Goal: Task Accomplishment & Management: Use online tool/utility

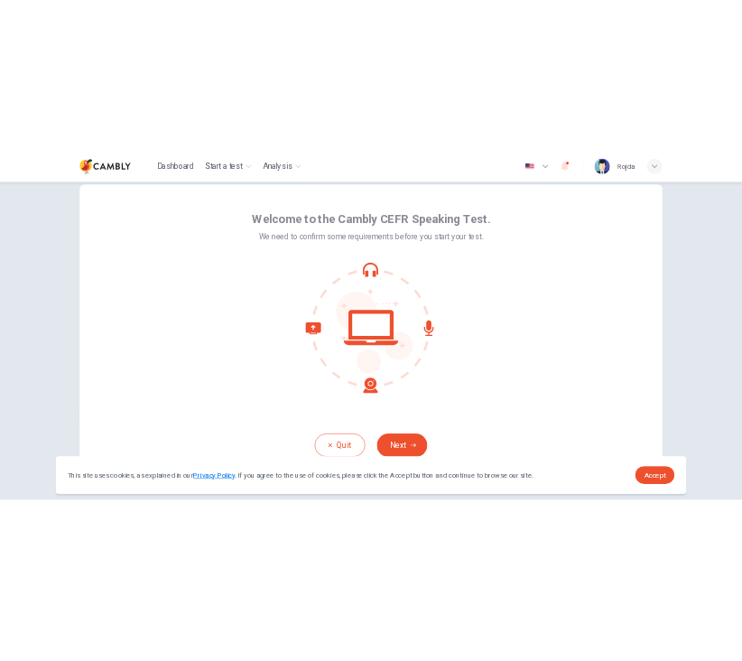
scroll to position [85, 0]
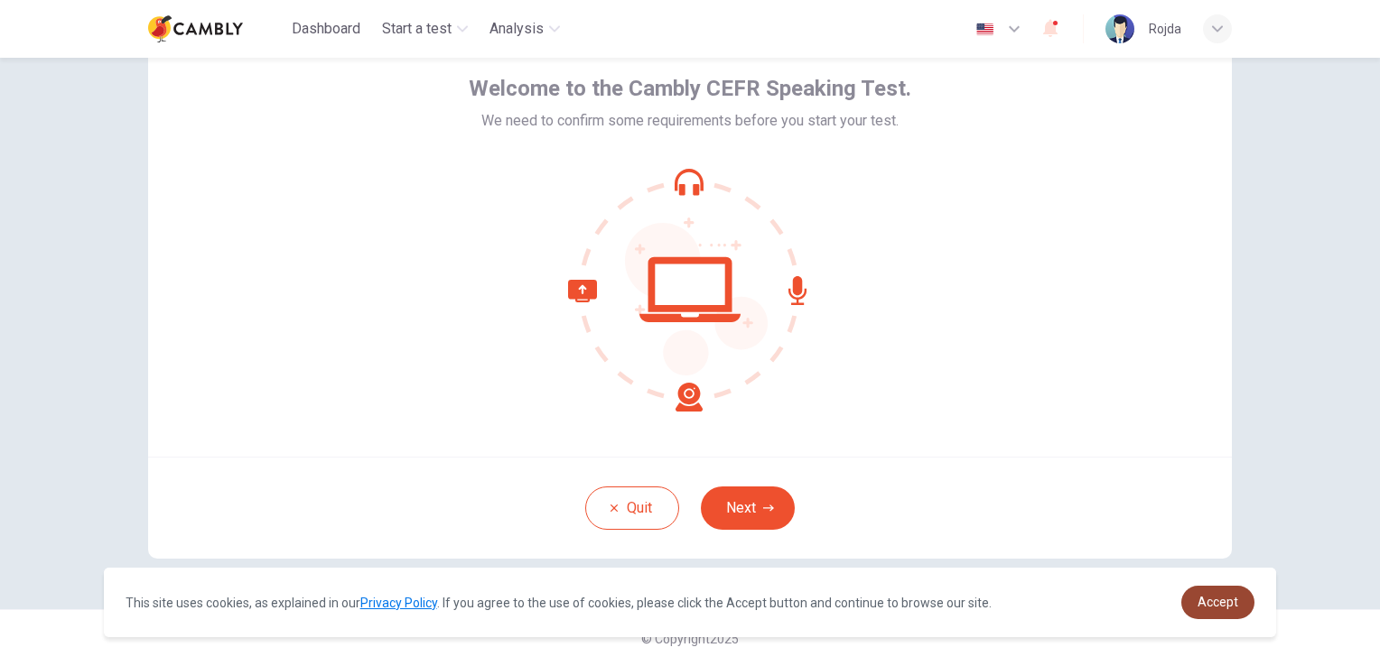
click at [1214, 601] on span "Accept" at bounding box center [1218, 602] width 41 height 14
click at [1217, 617] on link "Accept" at bounding box center [1217, 602] width 73 height 33
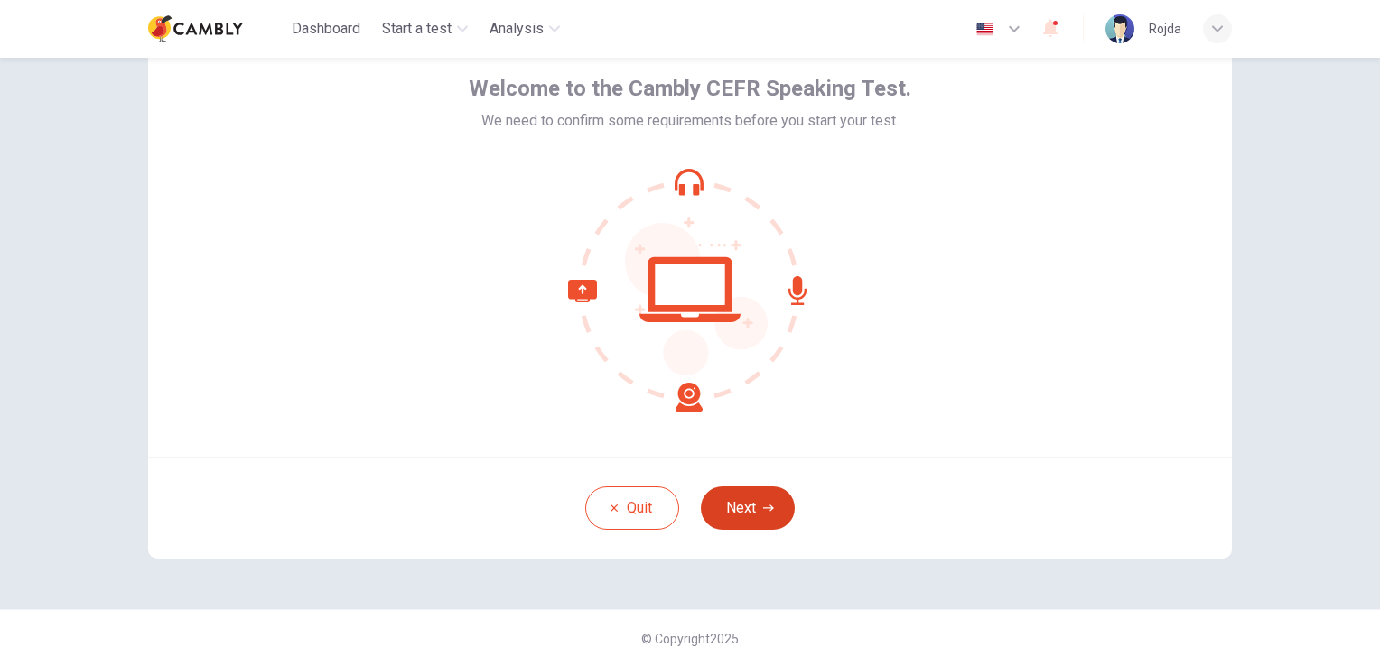
click at [749, 510] on button "Next" at bounding box center [748, 508] width 94 height 43
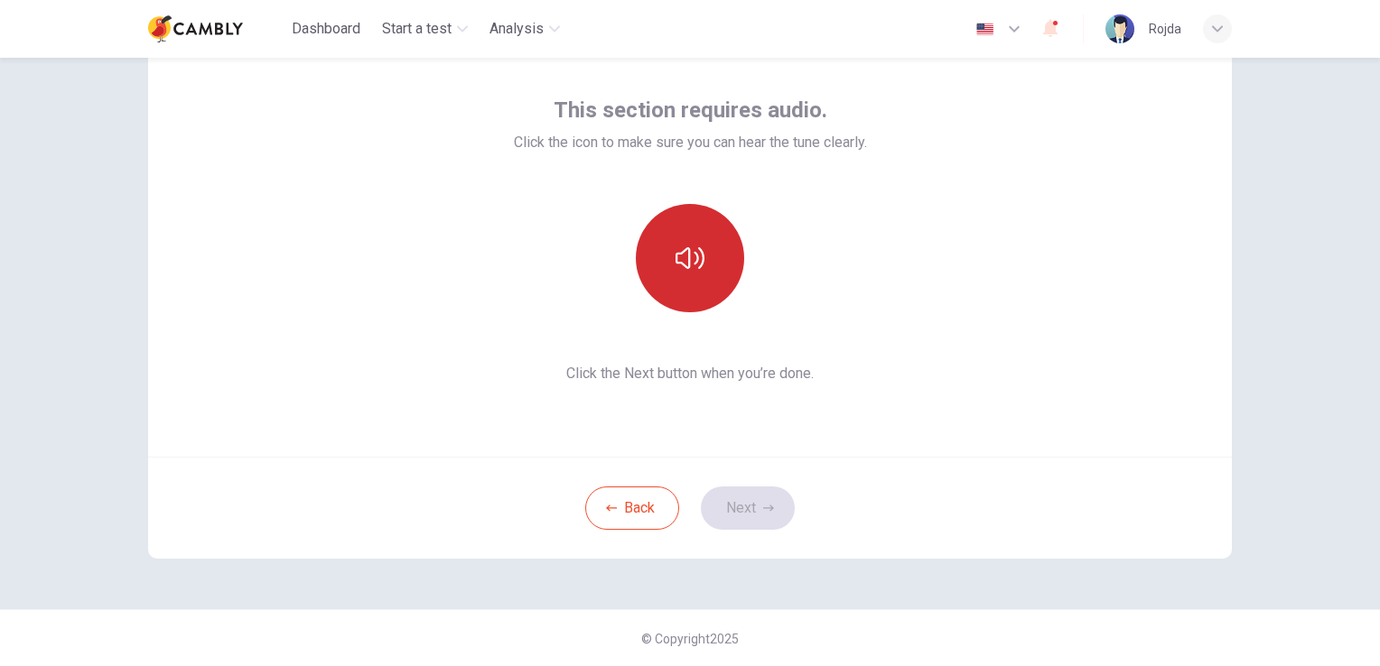
click at [687, 267] on icon "button" at bounding box center [690, 258] width 29 height 29
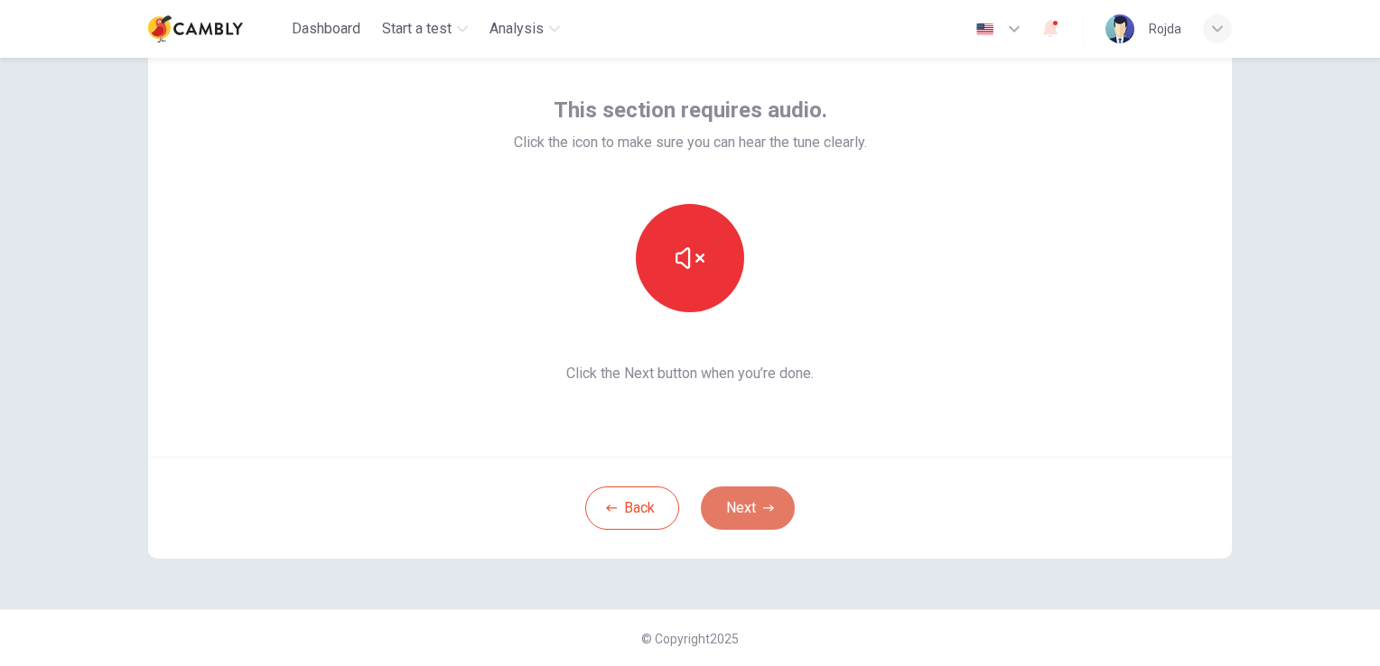
click at [751, 511] on button "Next" at bounding box center [748, 508] width 94 height 43
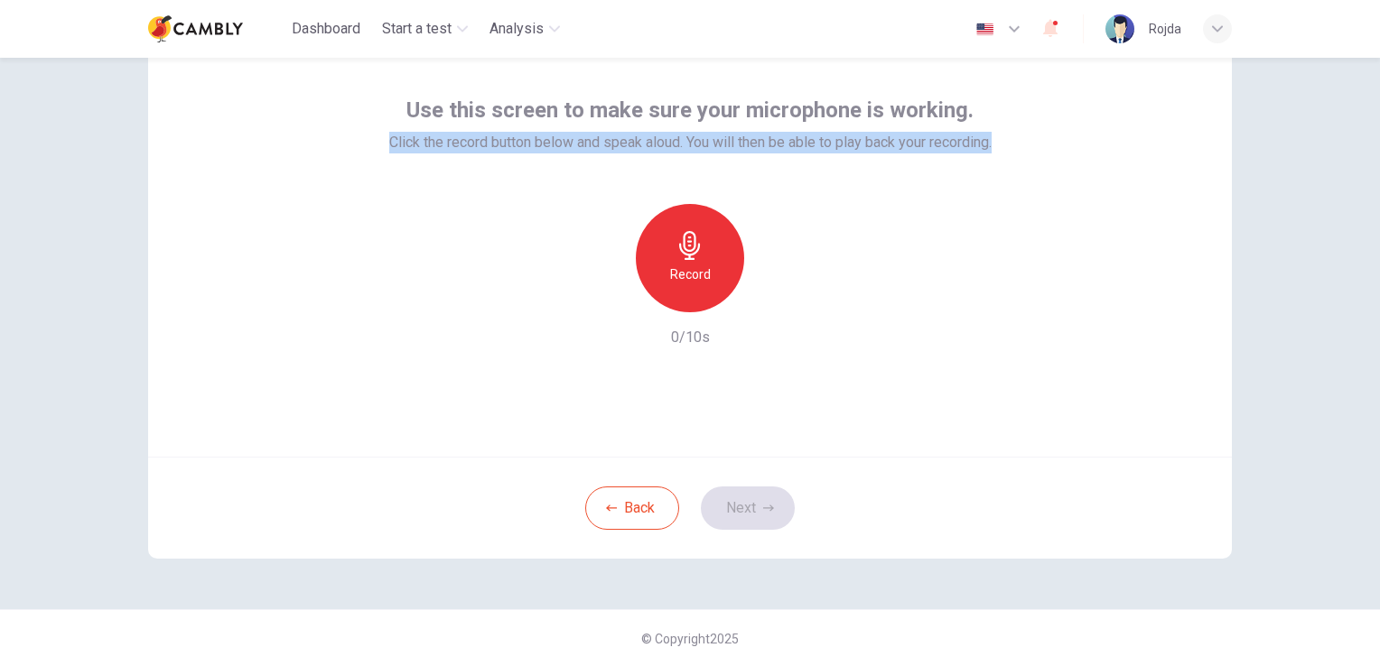
drag, startPoint x: 374, startPoint y: 143, endPoint x: 995, endPoint y: 154, distance: 621.4
click at [995, 154] on div "Use this screen to make sure your microphone is working. Click the record butto…" at bounding box center [690, 239] width 1084 height 433
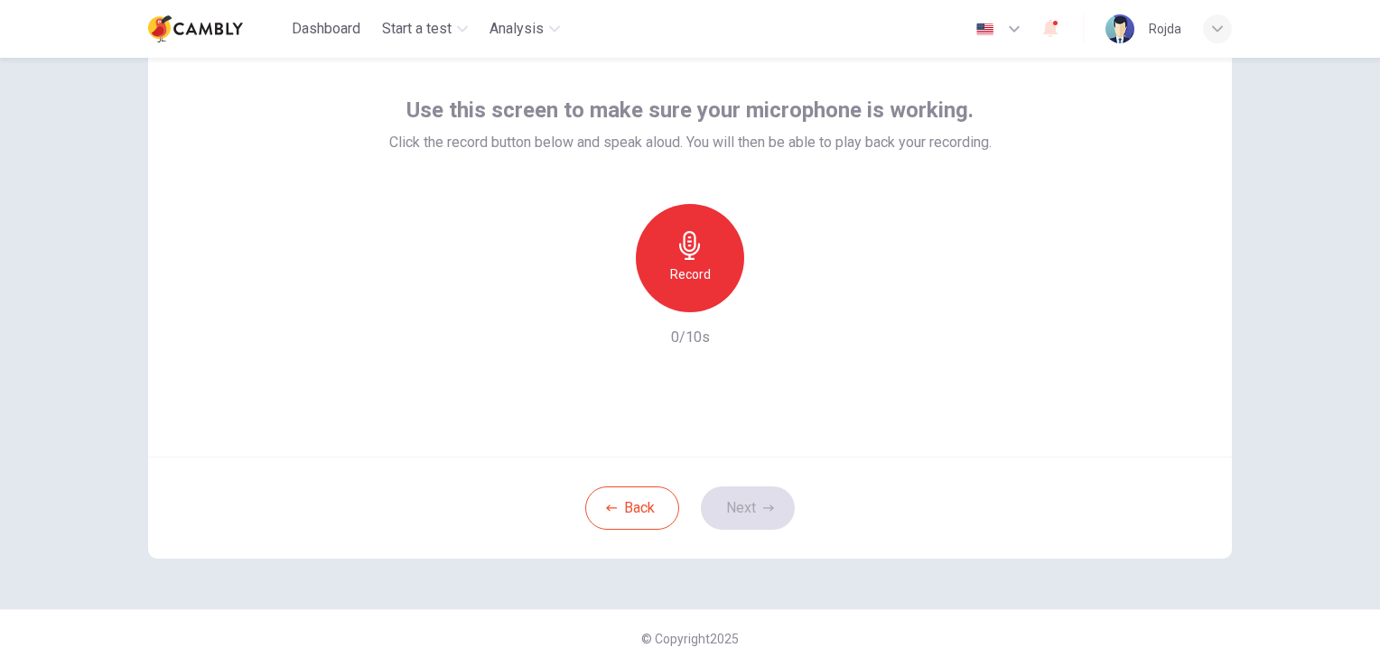
drag, startPoint x: 995, startPoint y: 154, endPoint x: 934, endPoint y: 238, distance: 104.8
click at [934, 238] on div "Record 0/10s" at bounding box center [690, 276] width 602 height 144
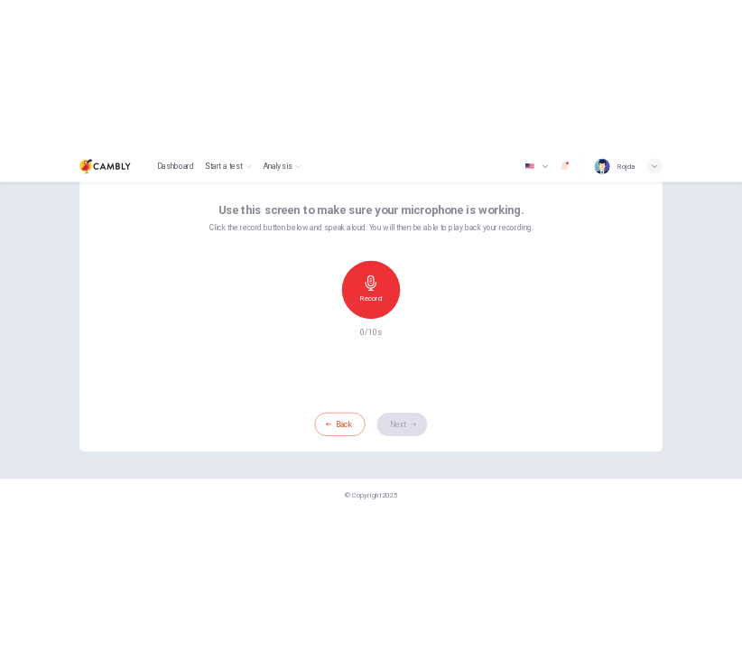
scroll to position [18, 0]
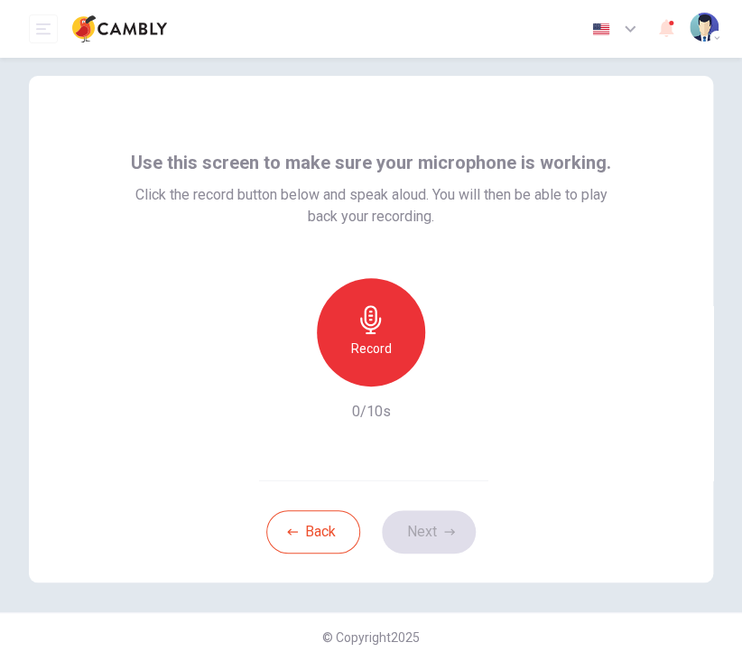
click at [351, 339] on h6 "Record" at bounding box center [371, 349] width 41 height 22
click at [410, 534] on button "Next" at bounding box center [429, 531] width 94 height 43
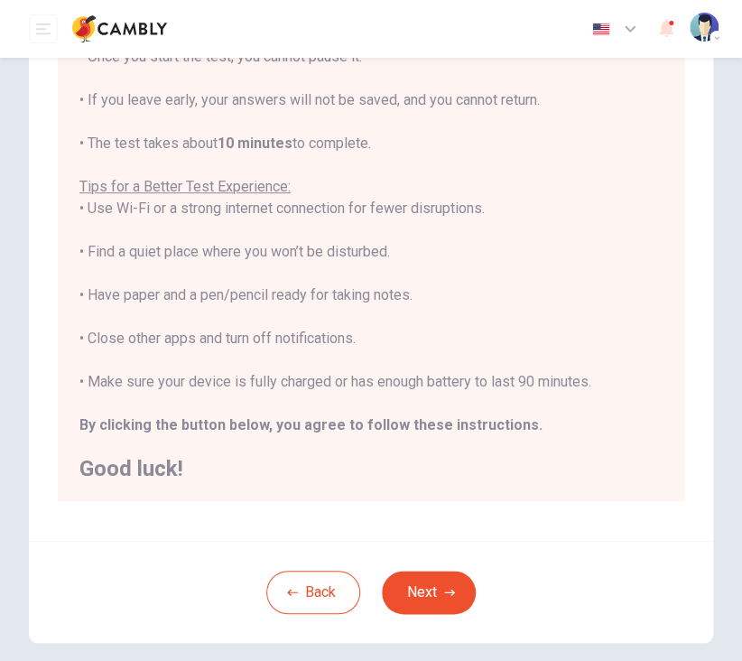
scroll to position [238, 0]
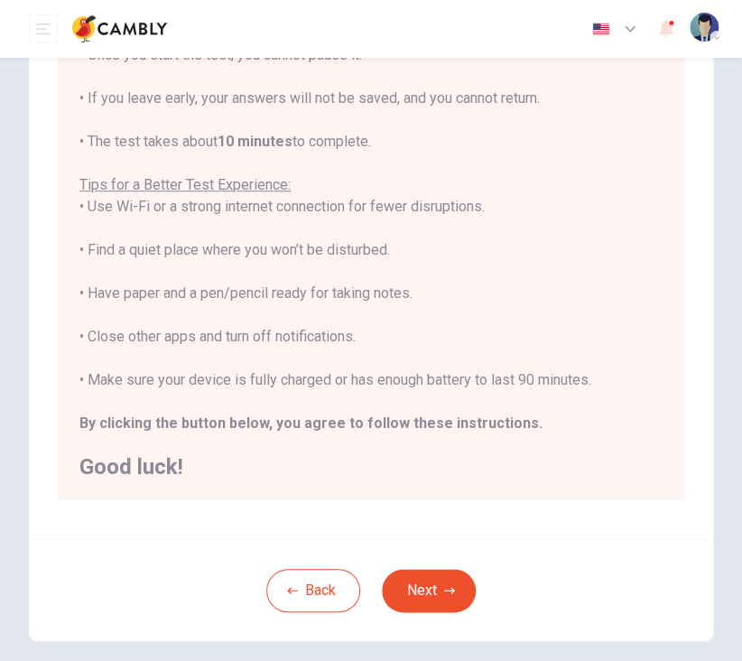
click at [704, 28] on img "button" at bounding box center [704, 27] width 29 height 29
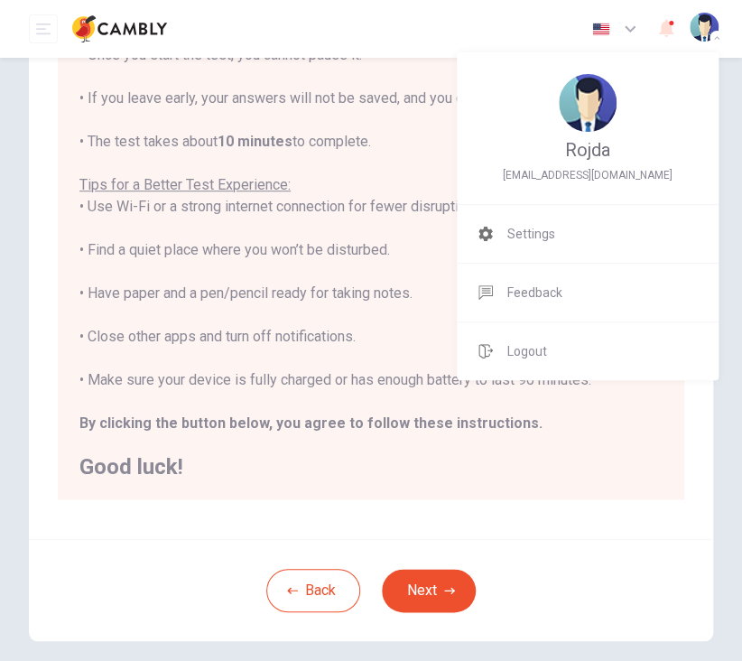
click at [432, 588] on div at bounding box center [371, 330] width 742 height 661
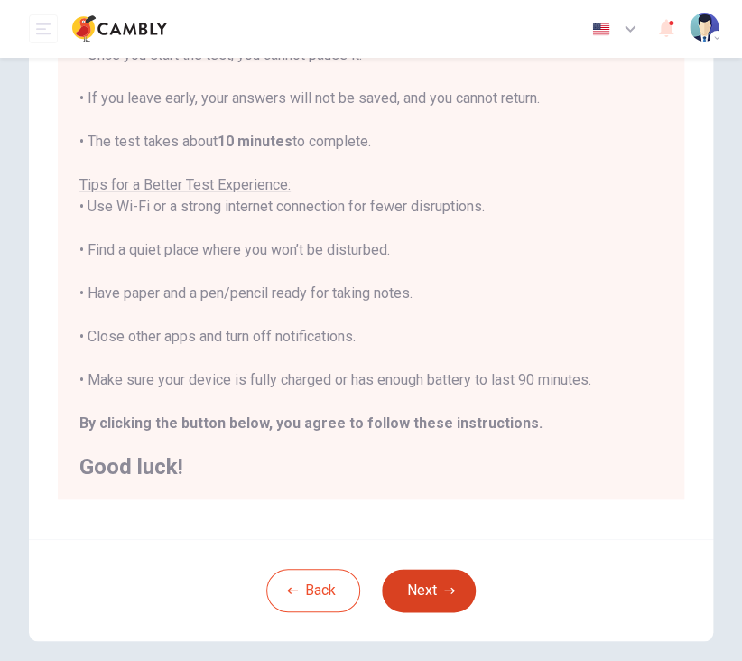
click at [444, 591] on icon "button" at bounding box center [449, 590] width 11 height 11
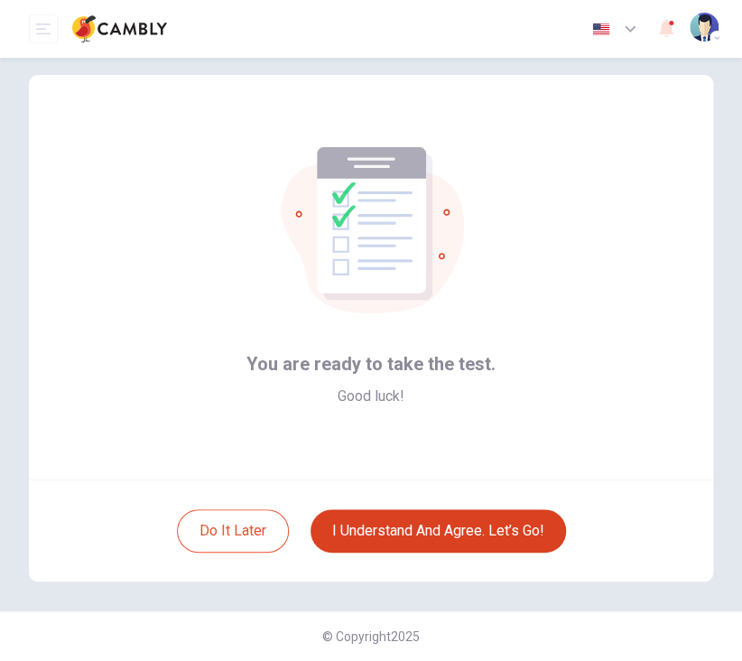
scroll to position [18, 0]
click at [148, 254] on div "You are ready to take the test. Good luck!" at bounding box center [371, 278] width 685 height 405
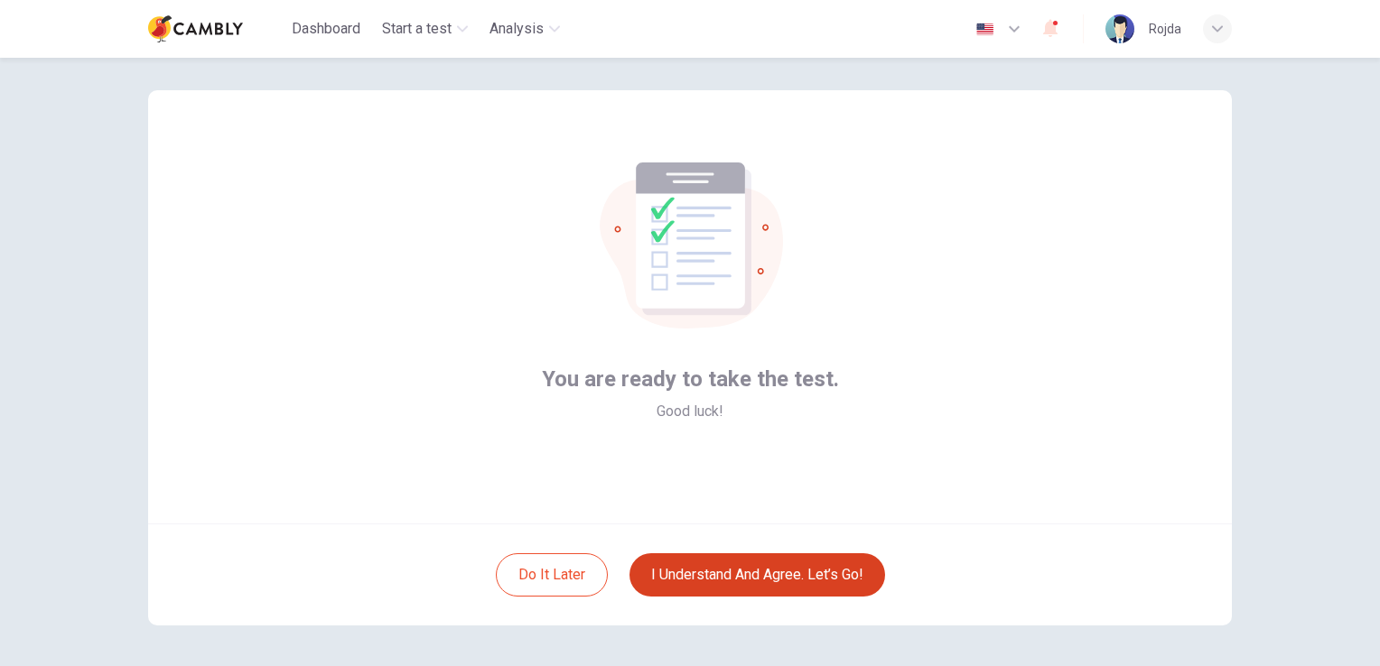
click at [1177, 28] on div "Rojda" at bounding box center [1165, 29] width 33 height 22
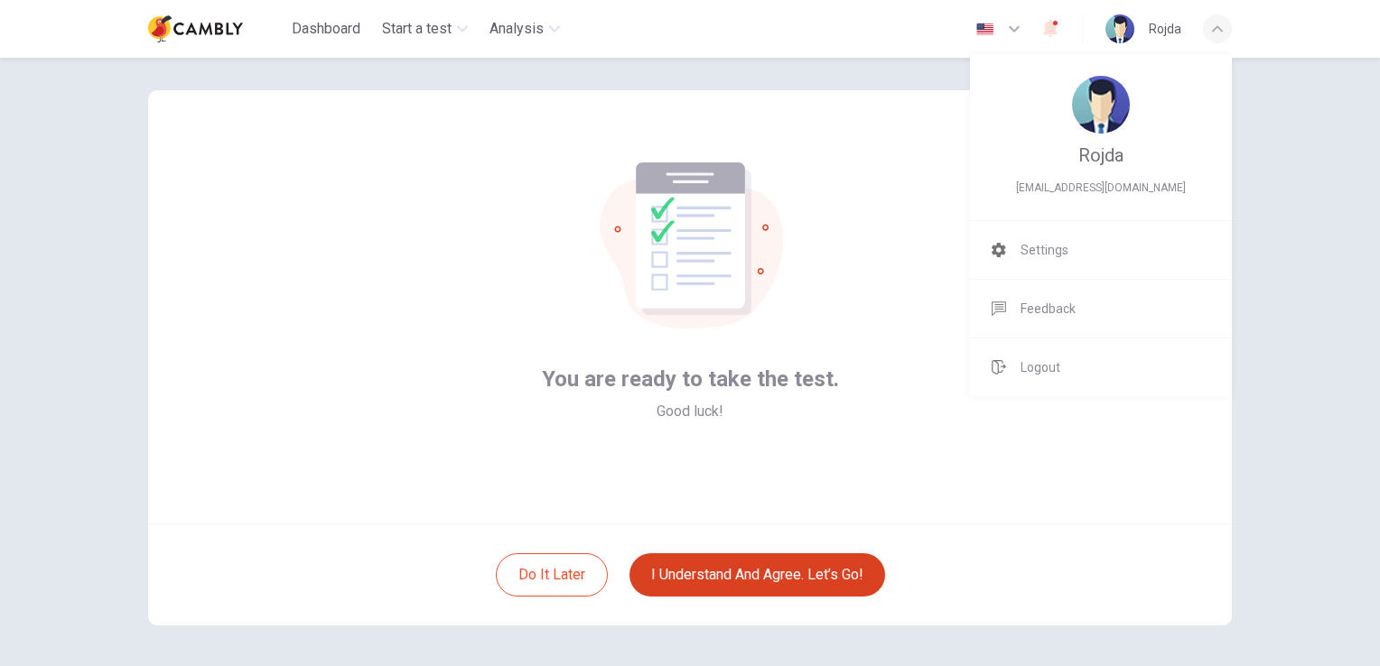
click at [424, 31] on div at bounding box center [690, 333] width 1380 height 666
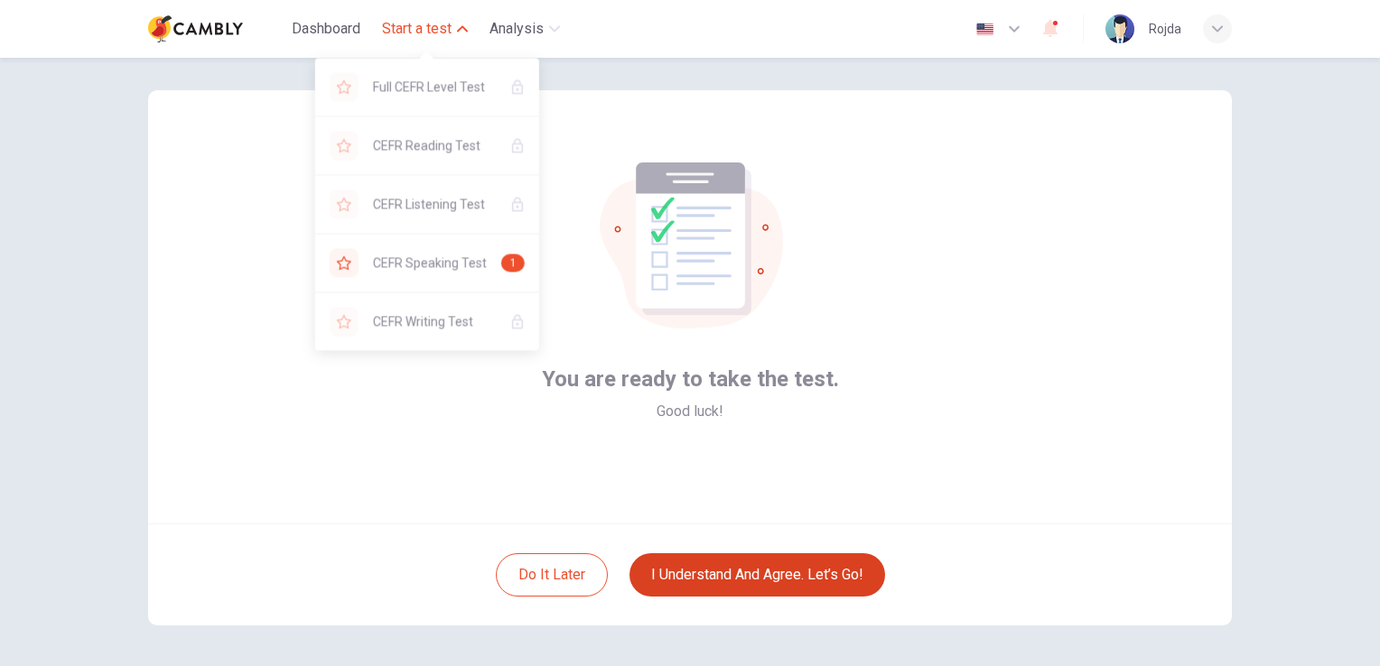
click at [424, 30] on span "Start a test" at bounding box center [417, 29] width 70 height 22
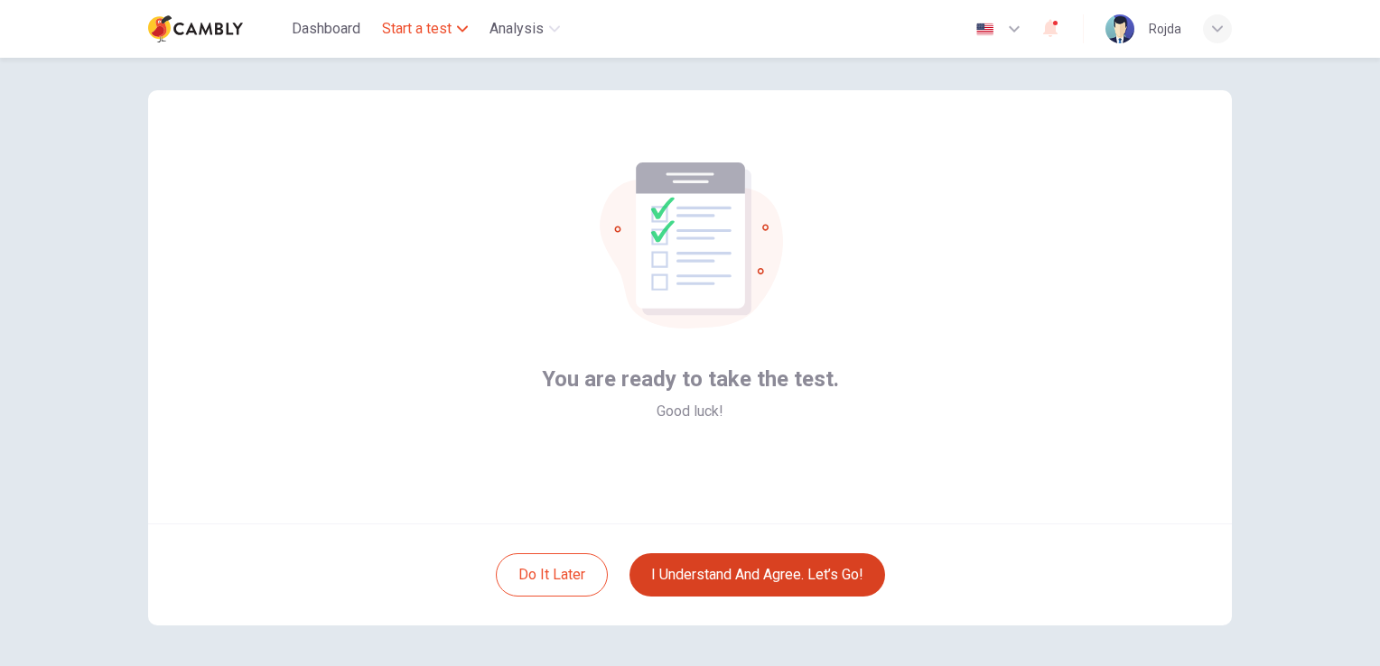
click at [424, 30] on span "Start a test" at bounding box center [417, 29] width 70 height 22
click at [312, 23] on span "Dashboard" at bounding box center [326, 29] width 69 height 22
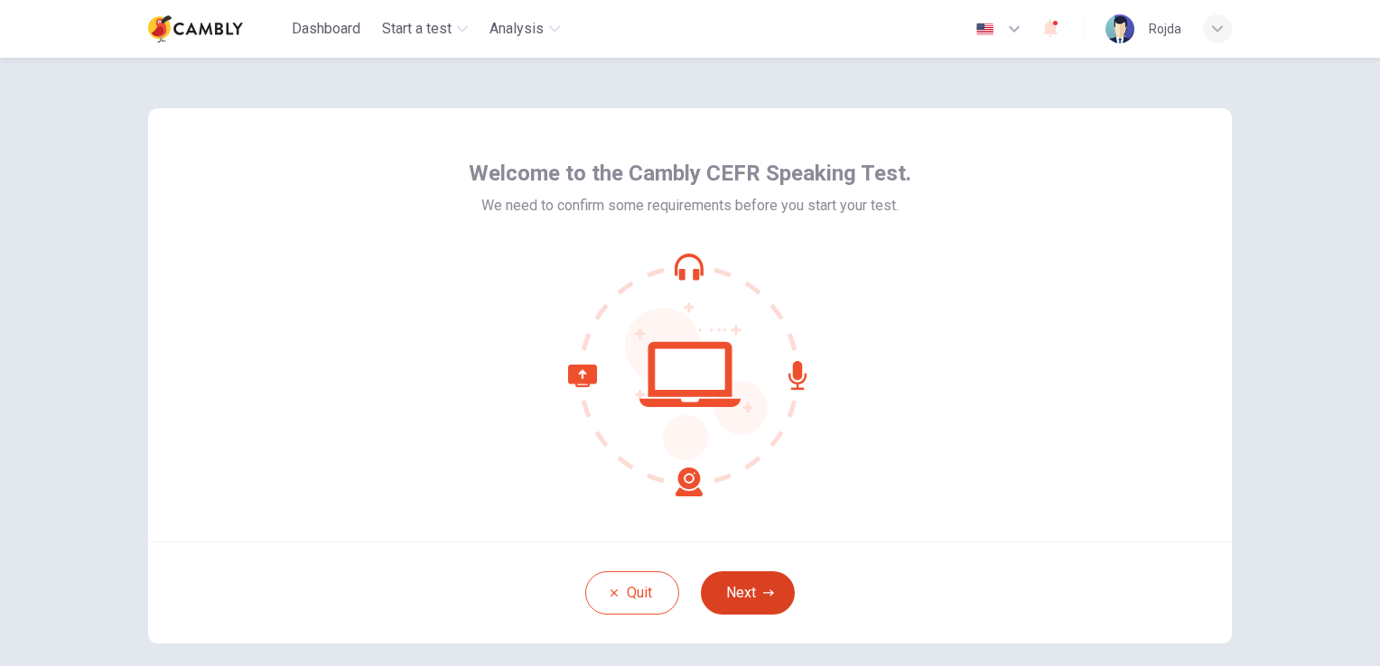
click at [729, 598] on button "Next" at bounding box center [748, 593] width 94 height 43
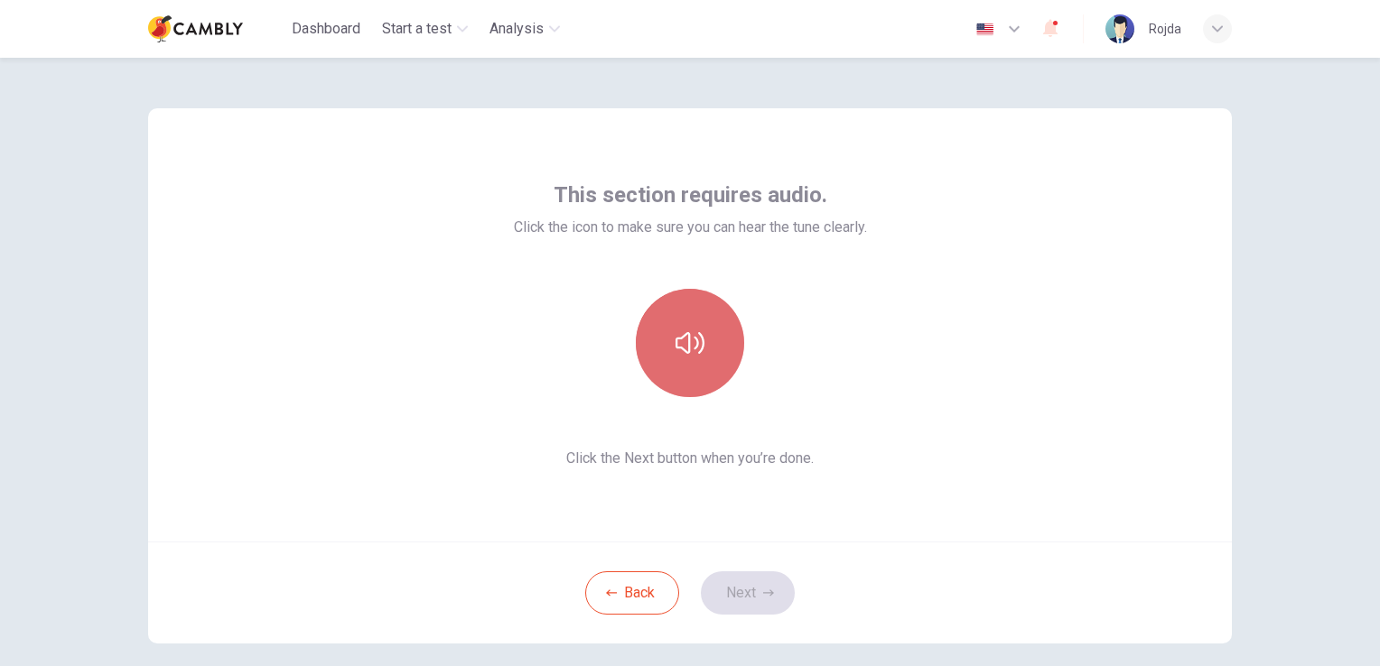
click at [691, 363] on button "button" at bounding box center [690, 343] width 108 height 108
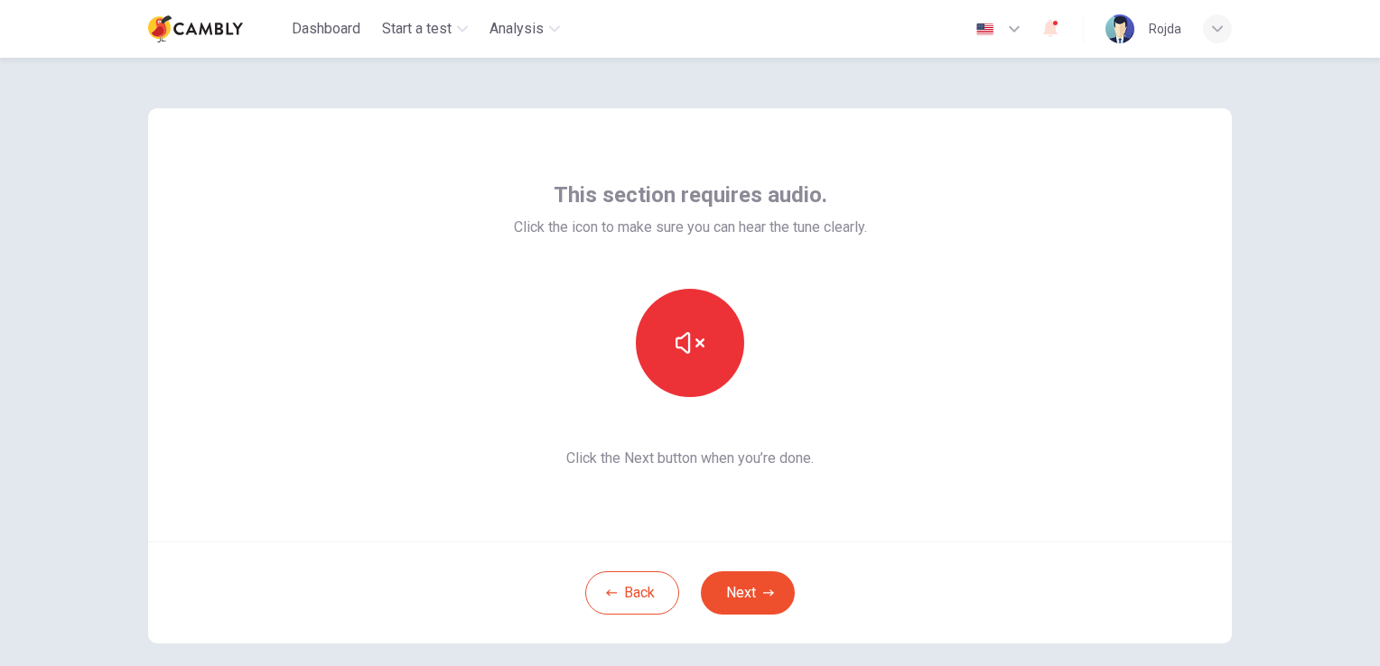
click at [736, 591] on button "Next" at bounding box center [748, 593] width 94 height 43
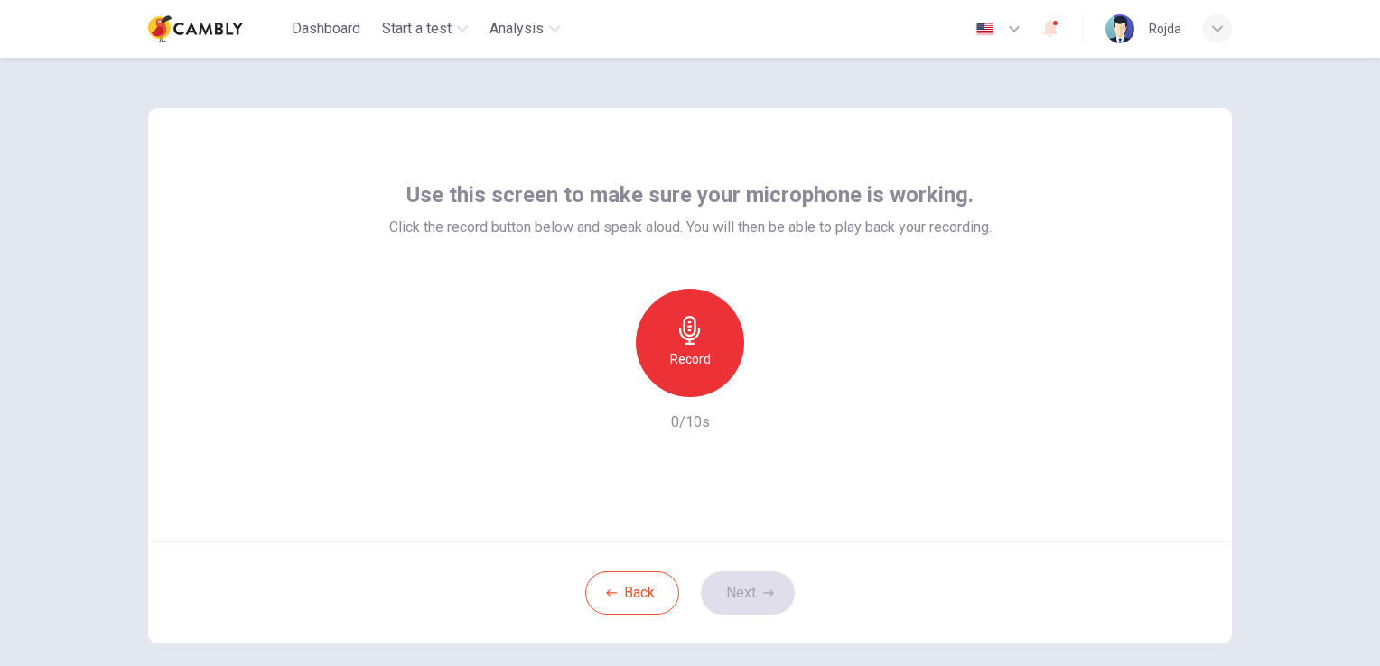
click at [693, 363] on h6 "Record" at bounding box center [690, 360] width 41 height 22
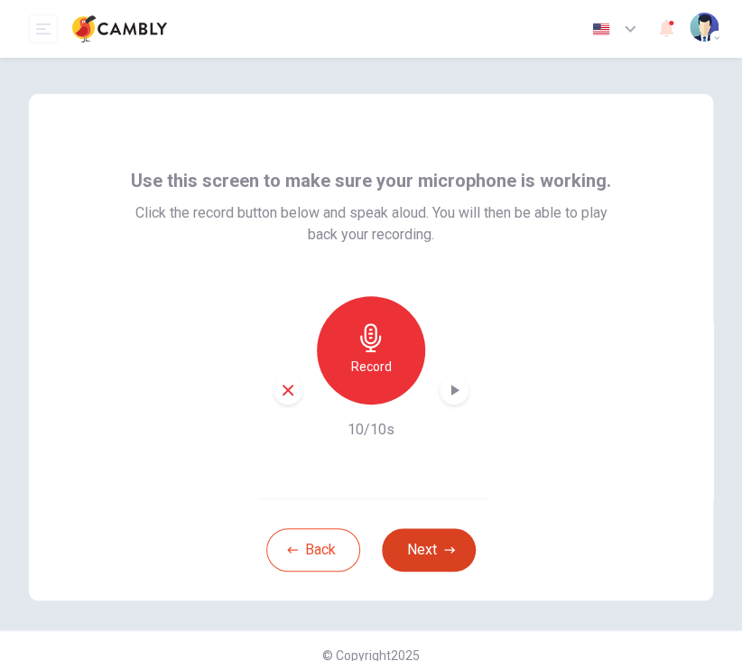
click at [405, 550] on button "Next" at bounding box center [429, 549] width 94 height 43
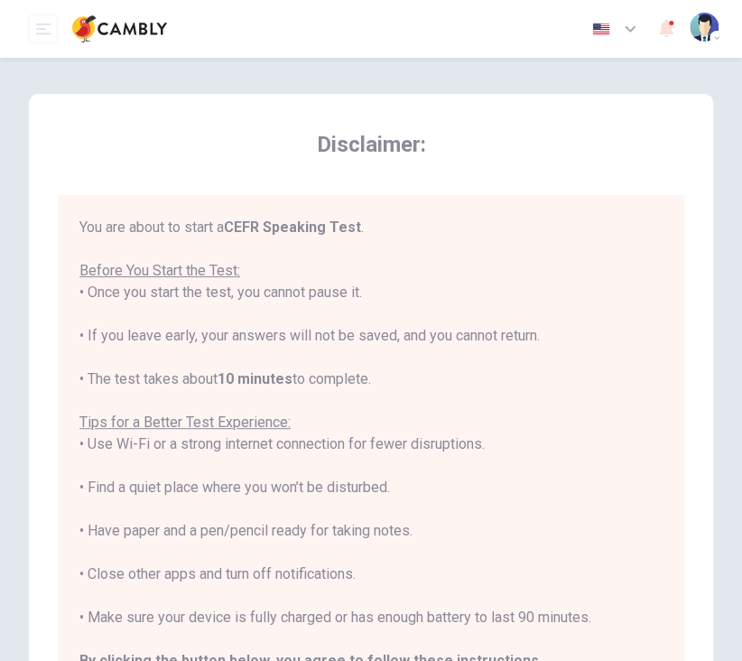
scroll to position [2, 0]
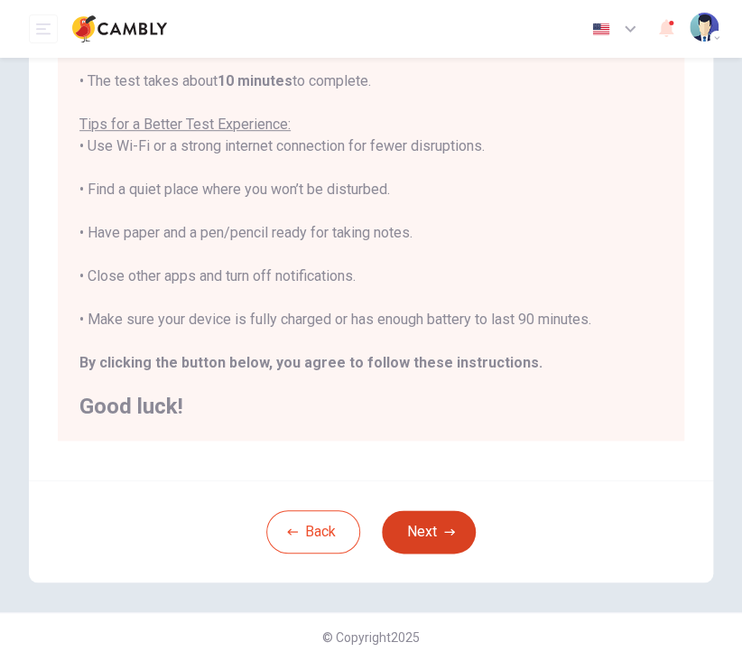
click at [430, 545] on button "Next" at bounding box center [429, 531] width 94 height 43
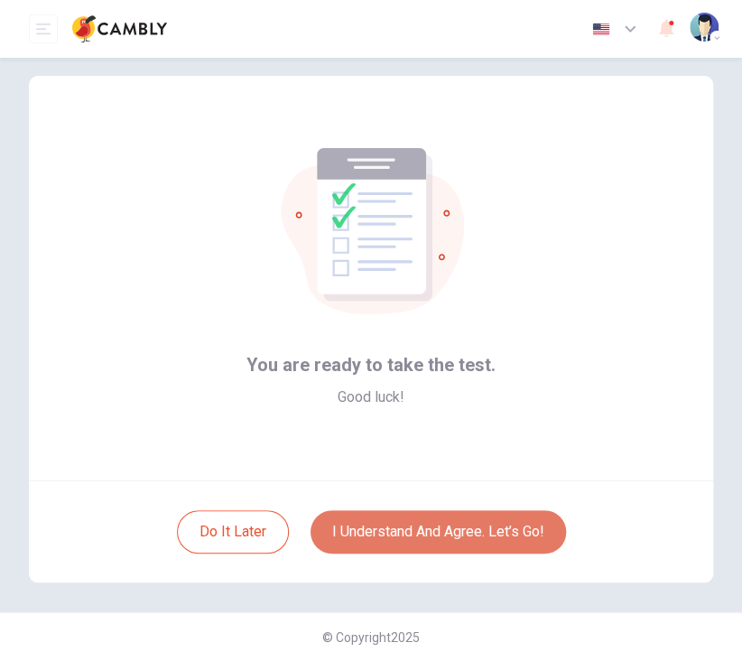
click at [428, 536] on button "I understand and agree. Let’s go!" at bounding box center [439, 531] width 256 height 43
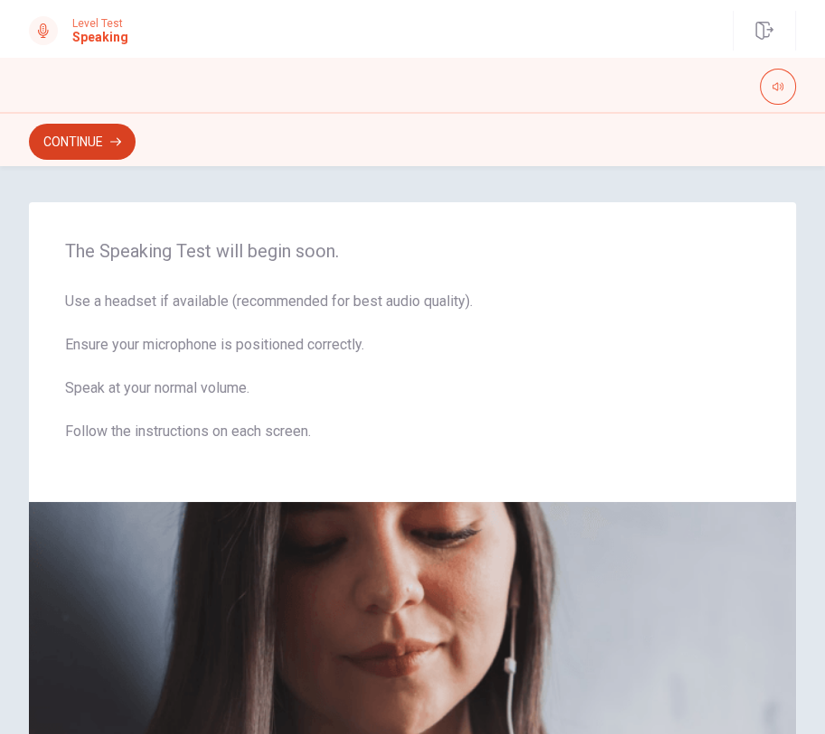
click at [88, 143] on button "Continue" at bounding box center [82, 142] width 107 height 36
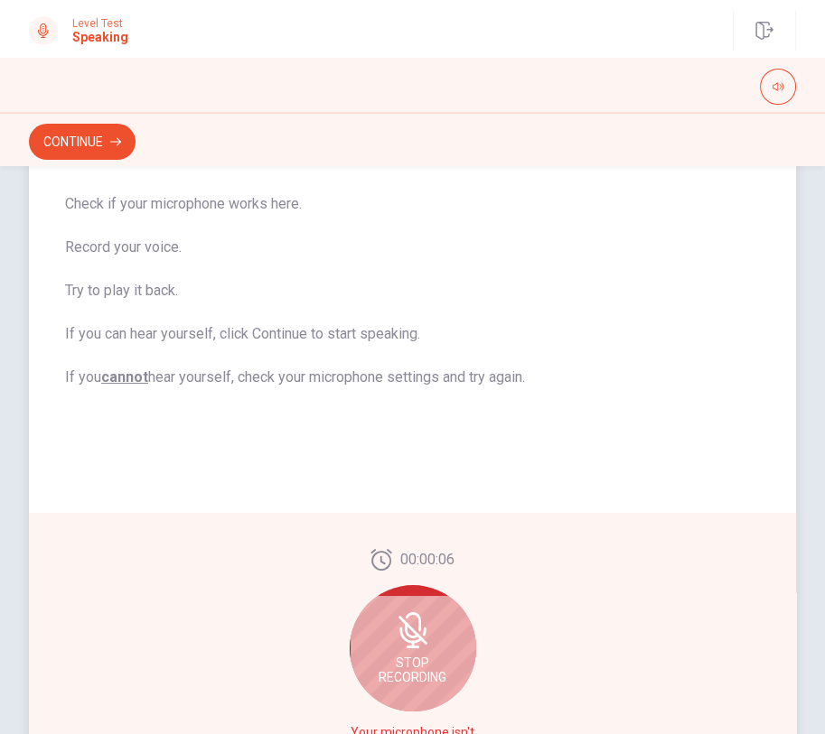
scroll to position [219, 0]
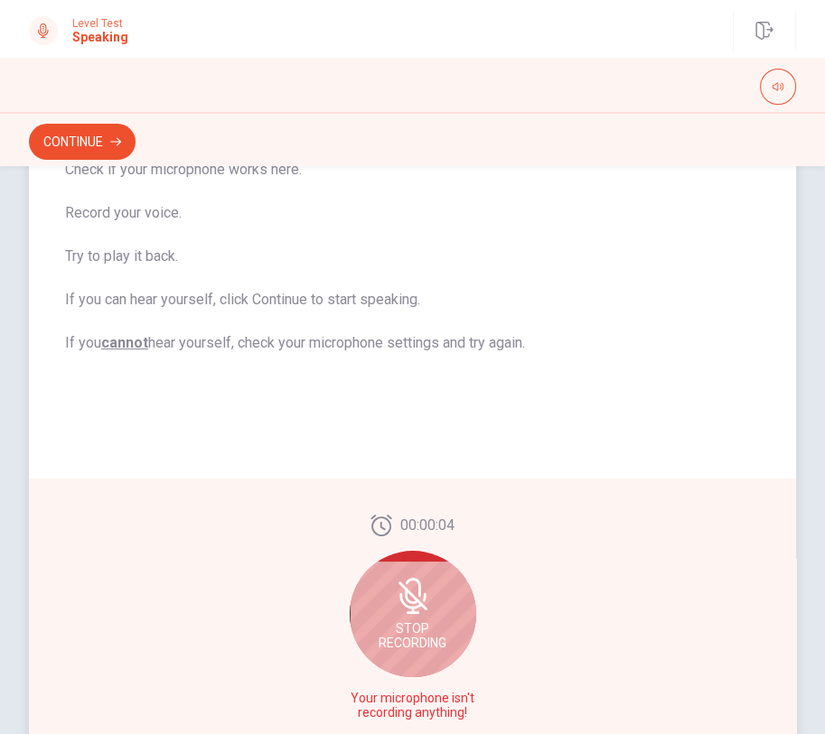
click at [406, 614] on div "Stop Recording" at bounding box center [413, 614] width 126 height 126
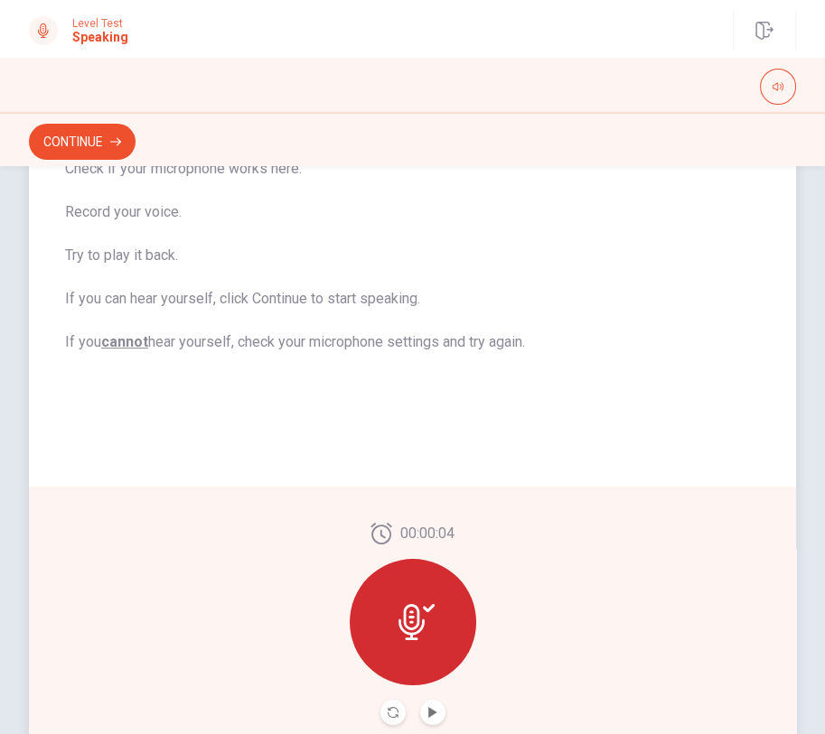
scroll to position [329, 0]
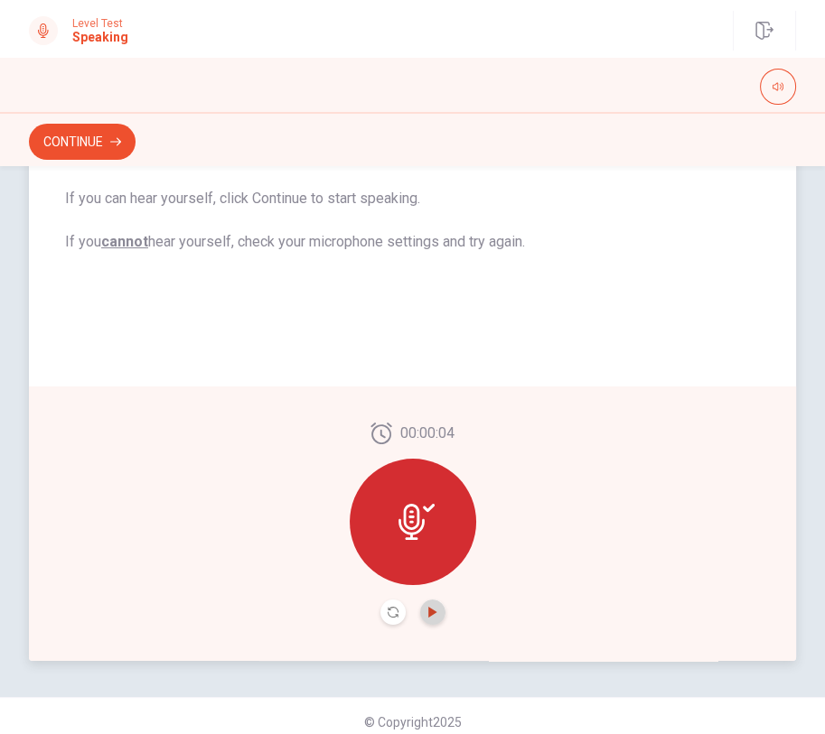
click at [428, 614] on icon "Play Audio" at bounding box center [432, 612] width 8 height 11
click at [425, 624] on button "Pause Audio" at bounding box center [432, 612] width 25 height 25
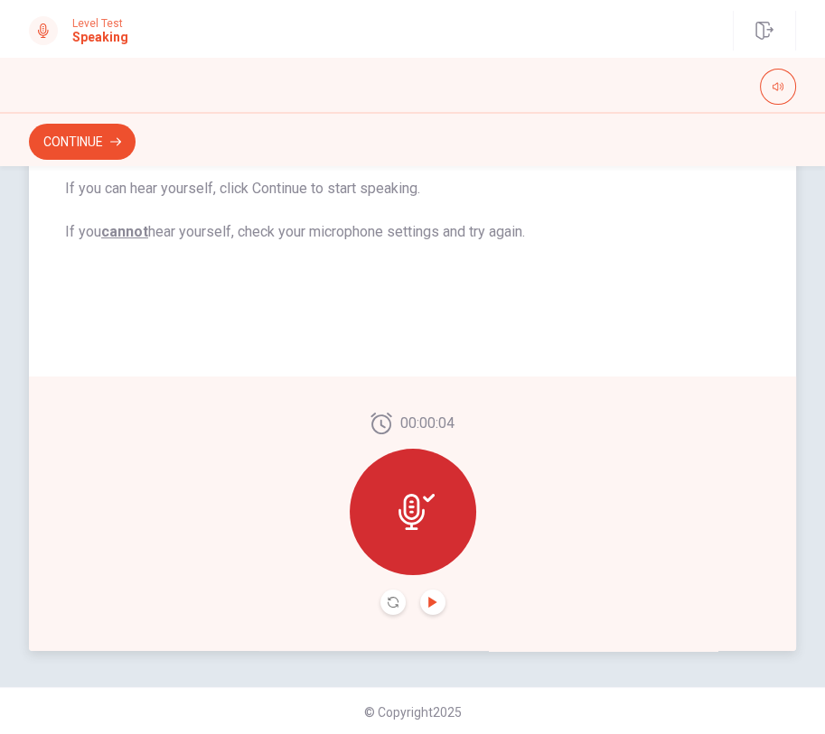
scroll to position [340, 0]
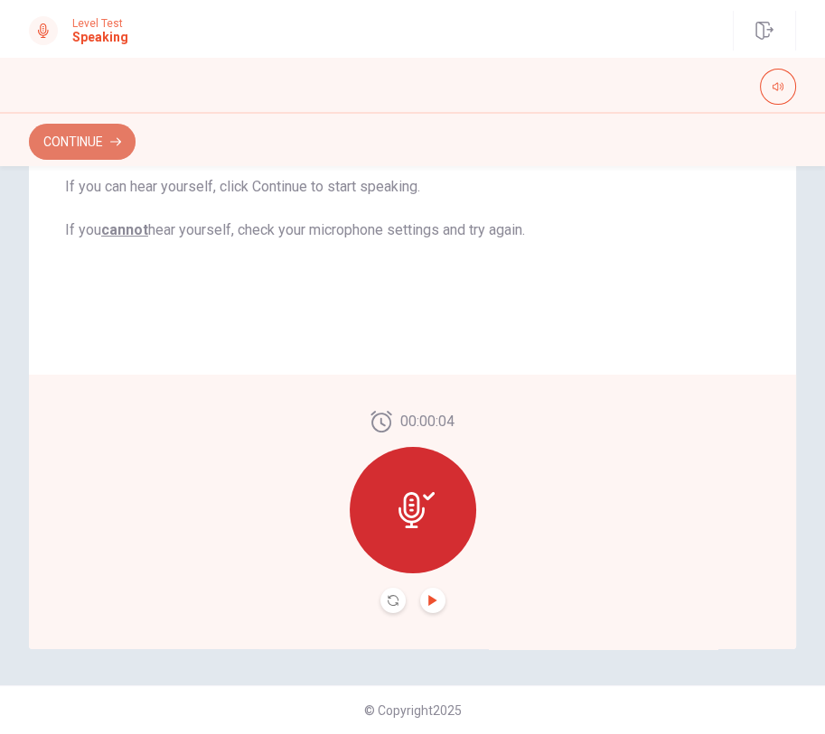
click at [107, 145] on button "Continue" at bounding box center [82, 142] width 107 height 36
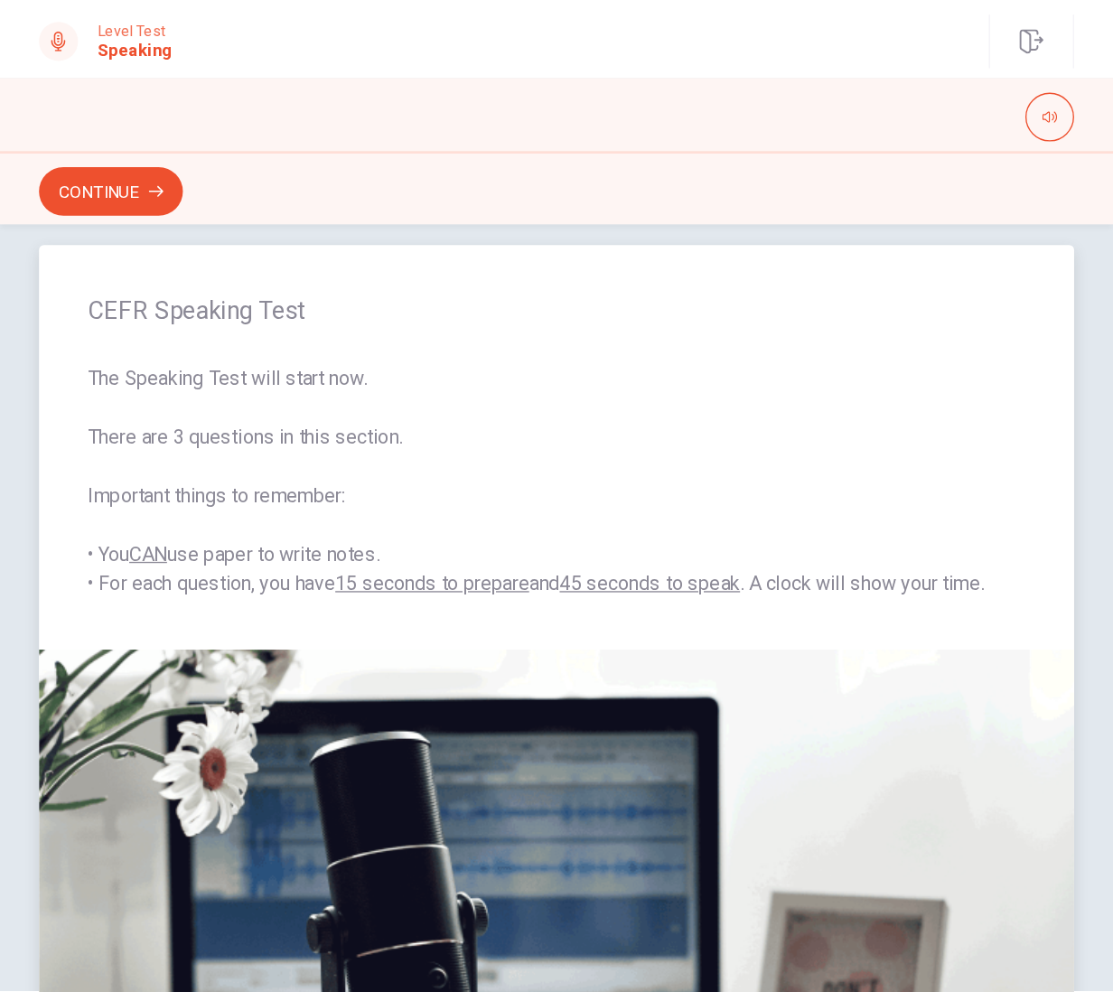
scroll to position [0, 0]
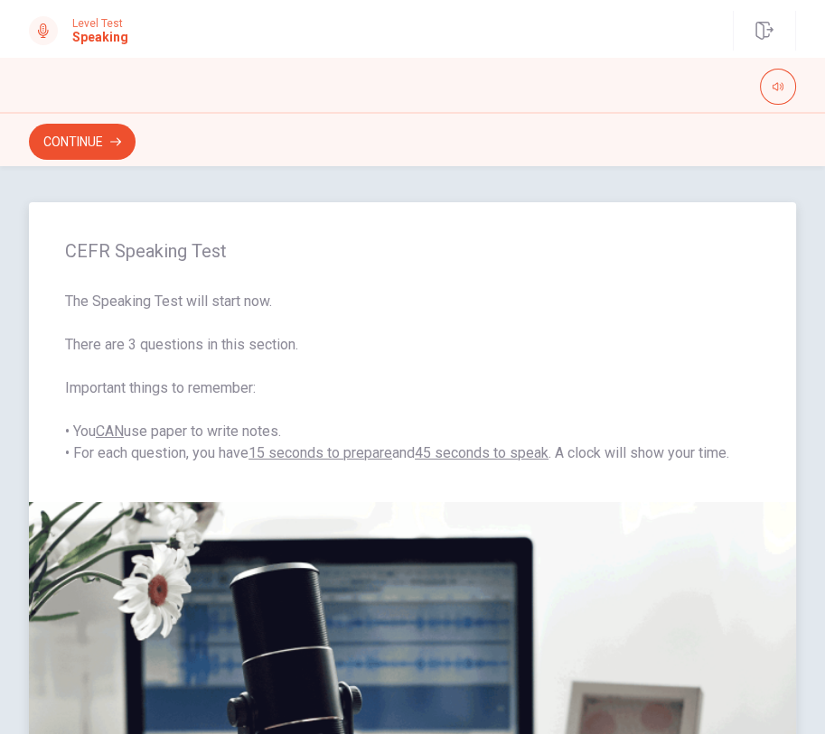
drag, startPoint x: 81, startPoint y: 291, endPoint x: 287, endPoint y: 304, distance: 206.4
click at [287, 304] on span "The Speaking Test will start now. There are 3 questions in this section. Import…" at bounding box center [412, 377] width 694 height 173
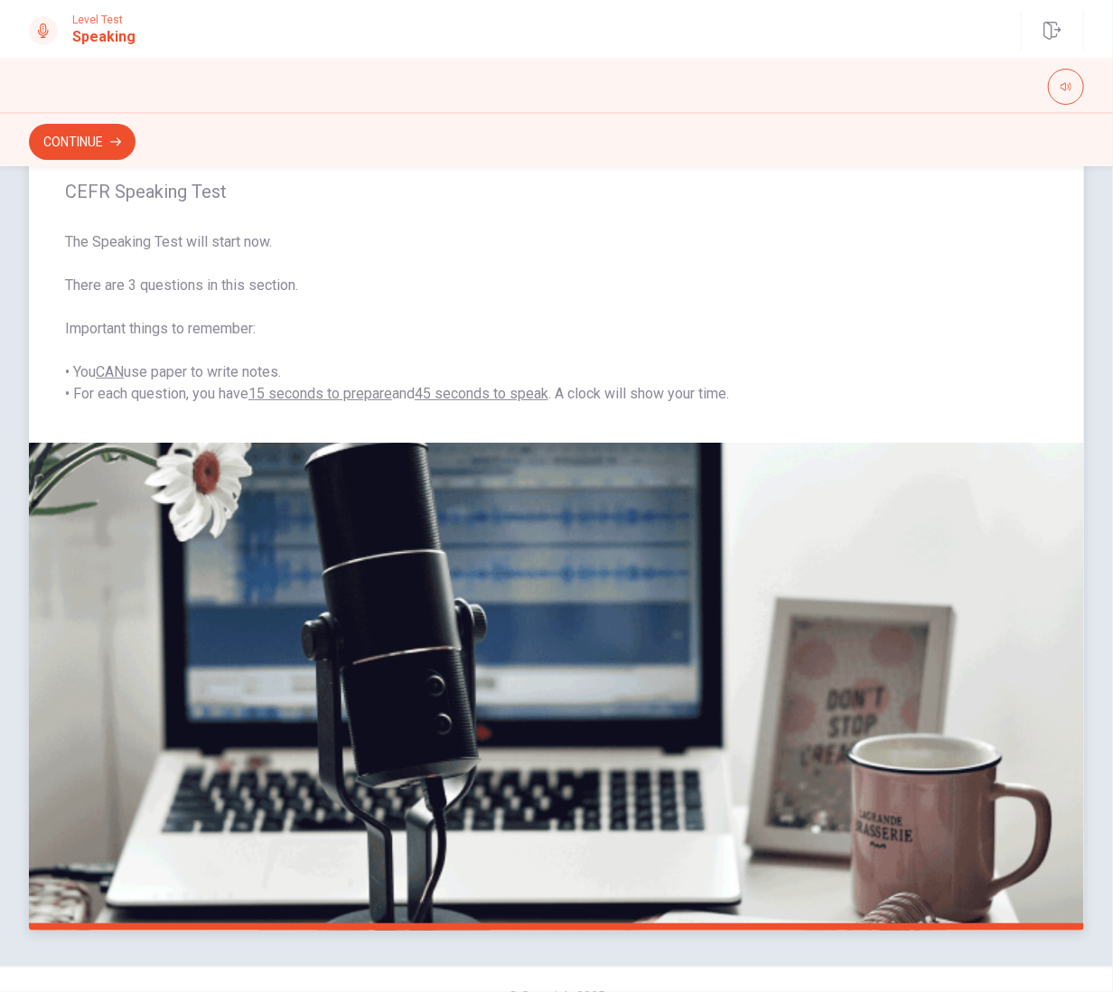
scroll to position [91, 0]
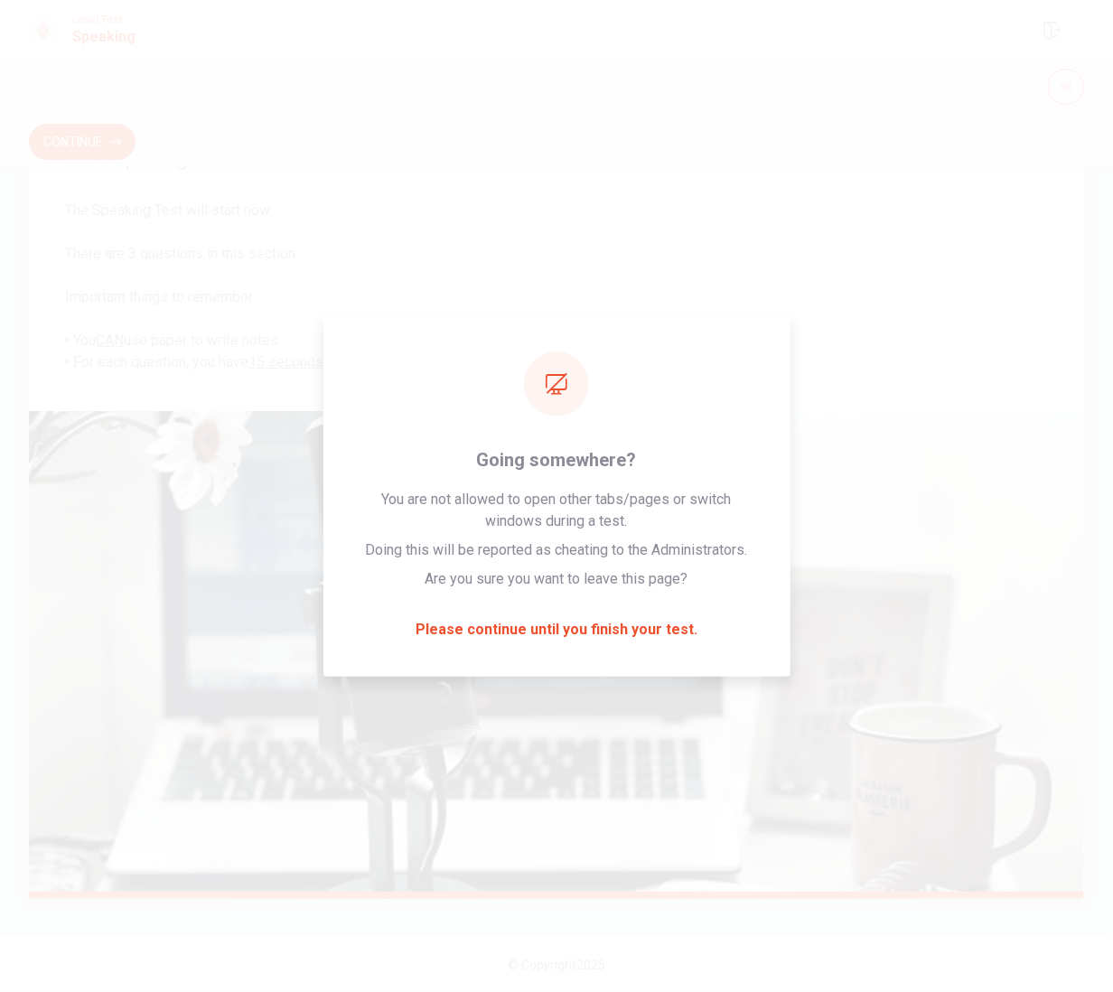
click at [624, 634] on img at bounding box center [556, 655] width 1055 height 488
click at [502, 631] on img at bounding box center [556, 655] width 1055 height 488
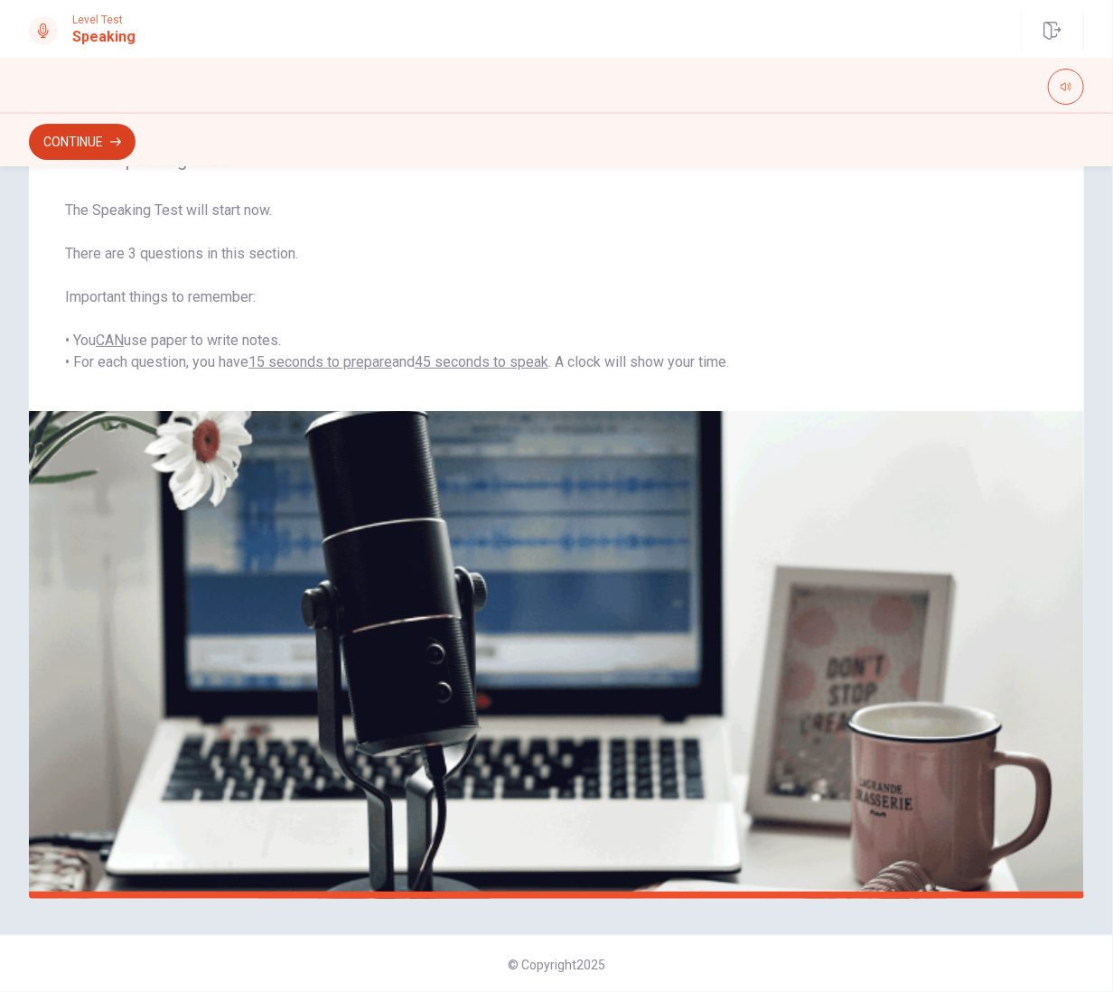
click at [58, 125] on button "Continue" at bounding box center [82, 142] width 107 height 36
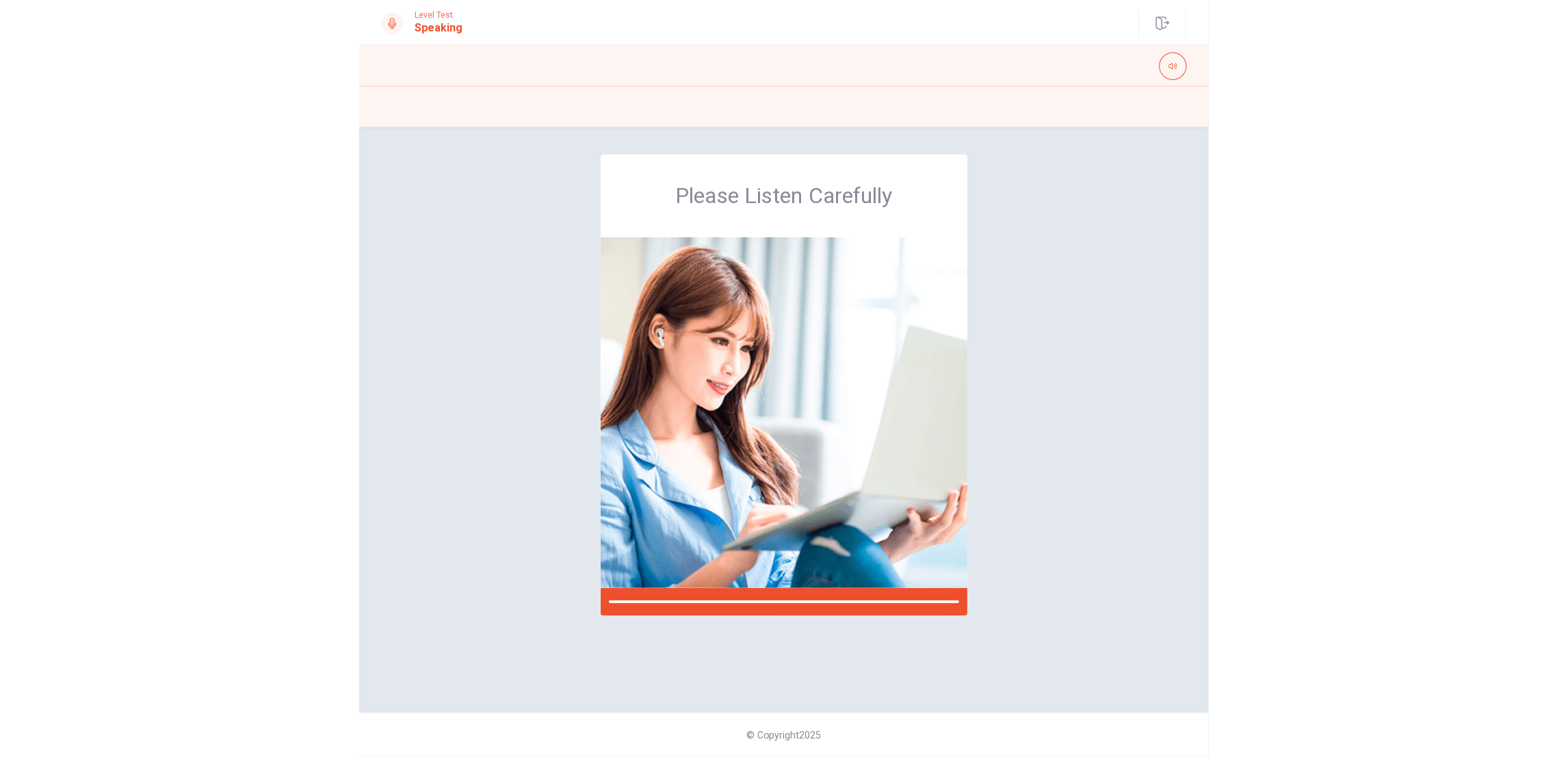
scroll to position [0, 0]
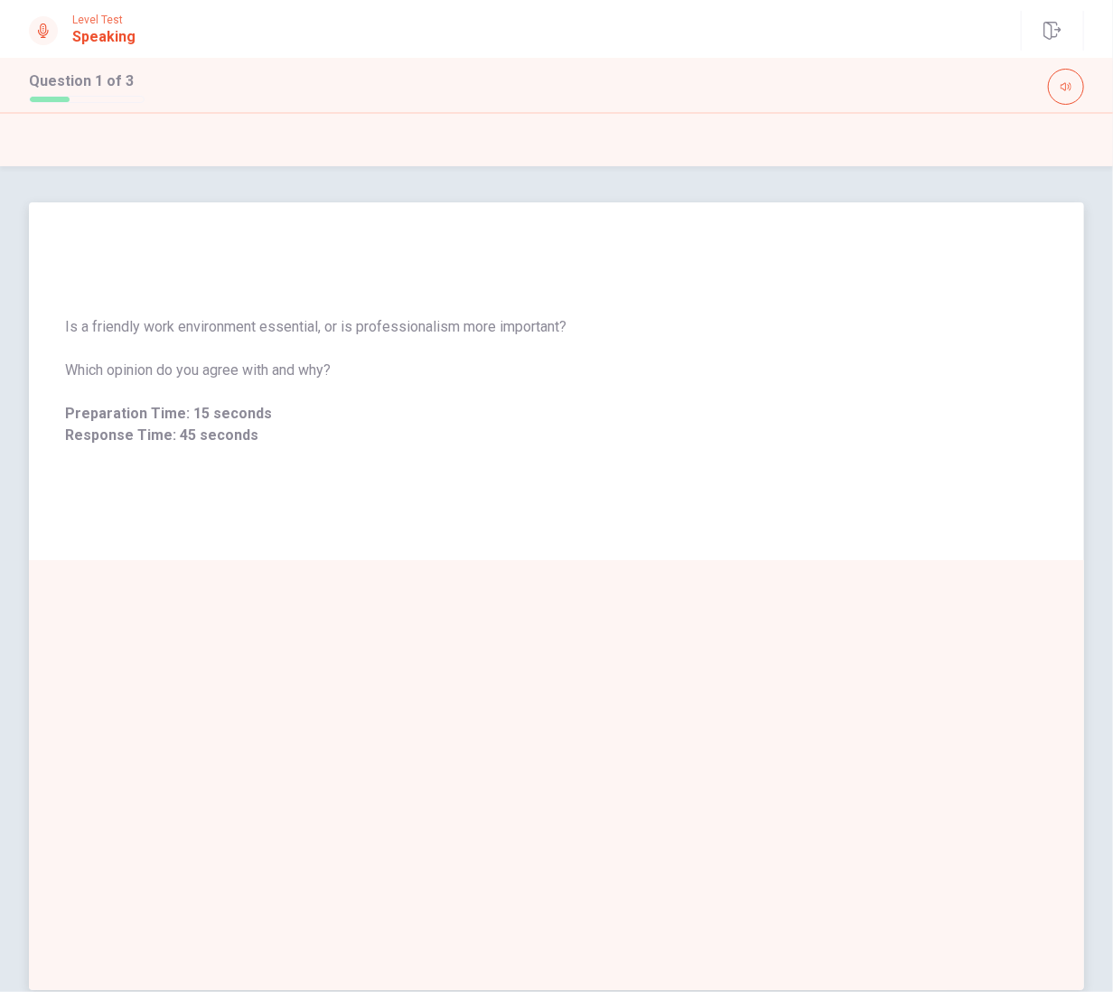
drag, startPoint x: 66, startPoint y: 317, endPoint x: 194, endPoint y: 339, distance: 130.1
click at [194, 339] on div "Is a friendly work environment essential, or is professionalism more important?…" at bounding box center [556, 381] width 983 height 130
drag, startPoint x: 72, startPoint y: 332, endPoint x: 284, endPoint y: 381, distance: 216.9
click at [284, 381] on div "Is a friendly work environment essential, or is professionalism more important?…" at bounding box center [556, 381] width 983 height 130
drag, startPoint x: 164, startPoint y: 335, endPoint x: 378, endPoint y: 329, distance: 214.1
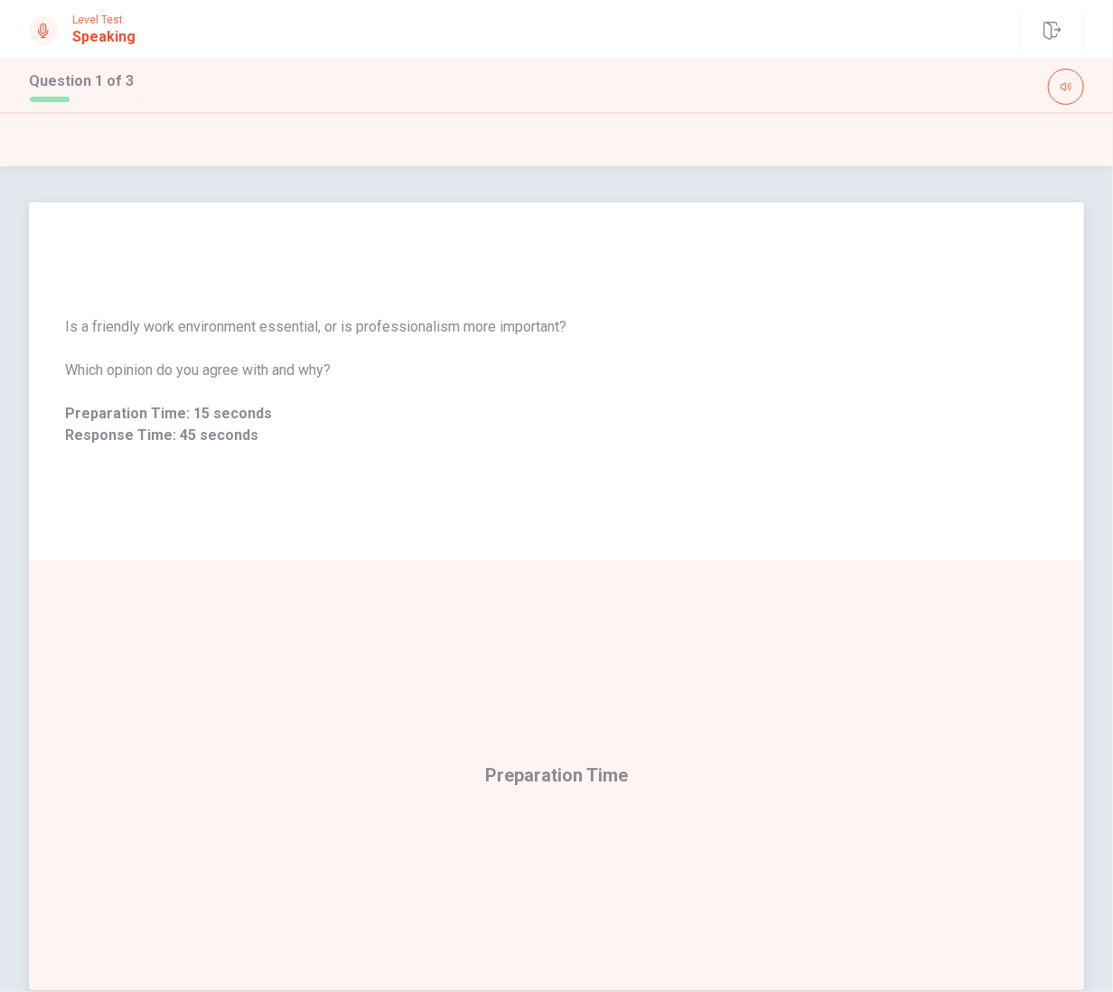
click at [378, 329] on span "Is a friendly work environment essential, or is professionalism more important?" at bounding box center [556, 327] width 983 height 22
drag, startPoint x: 528, startPoint y: 403, endPoint x: 400, endPoint y: 225, distance: 219.3
click at [528, 403] on span "Preparation Time: 15 seconds" at bounding box center [556, 414] width 983 height 22
